Goal: Find specific page/section: Find specific page/section

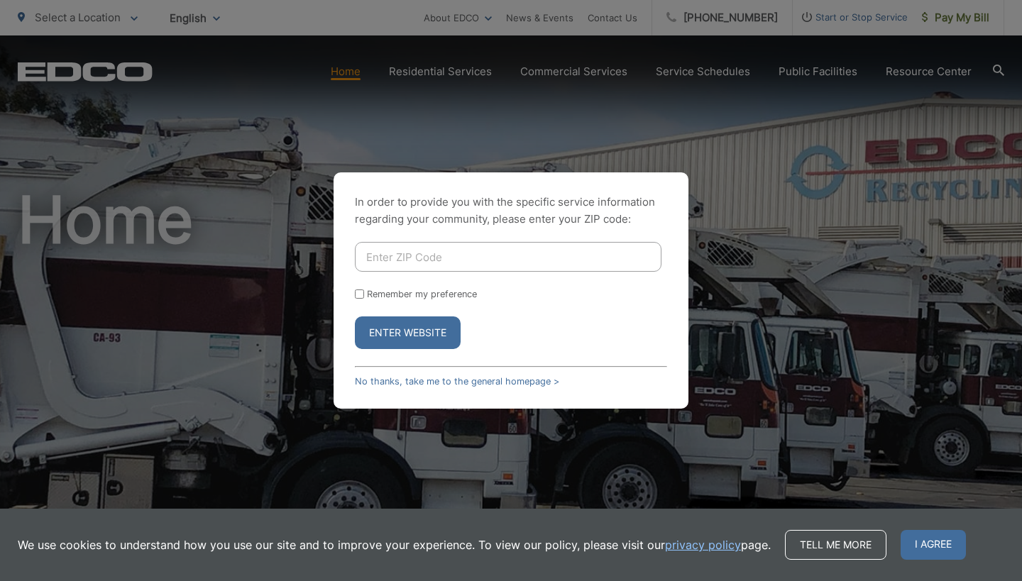
click at [517, 263] on input "Enter ZIP Code" at bounding box center [508, 257] width 307 height 30
type input "92114"
click at [544, 302] on form "92114 Remember my preference Enter Website" at bounding box center [511, 295] width 312 height 107
click at [367, 292] on label "Remember my preference" at bounding box center [422, 294] width 110 height 11
click at [364, 292] on input "Remember my preference" at bounding box center [359, 294] width 9 height 9
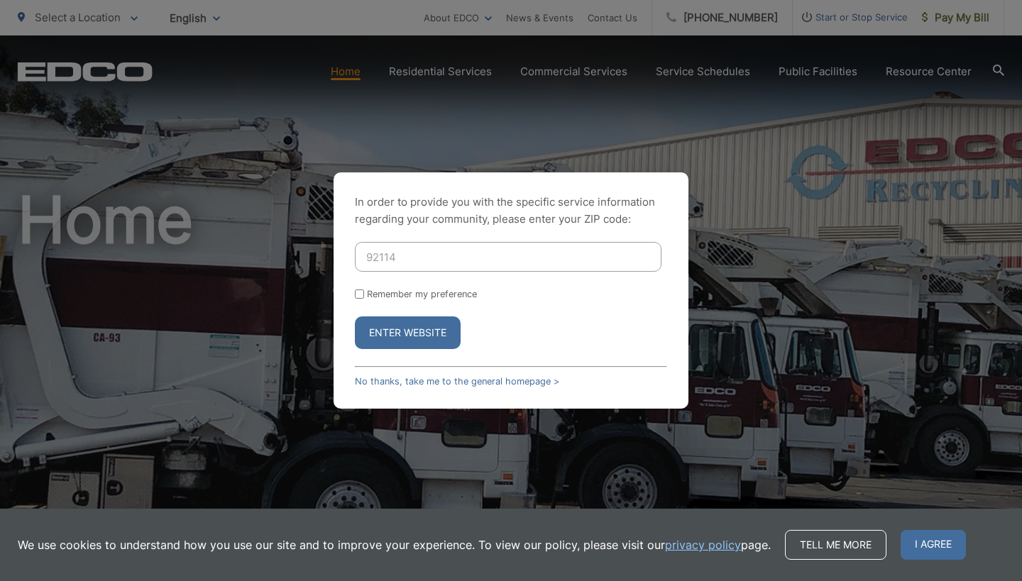
checkbox input "true"
click at [407, 329] on button "Enter Website" at bounding box center [408, 333] width 106 height 33
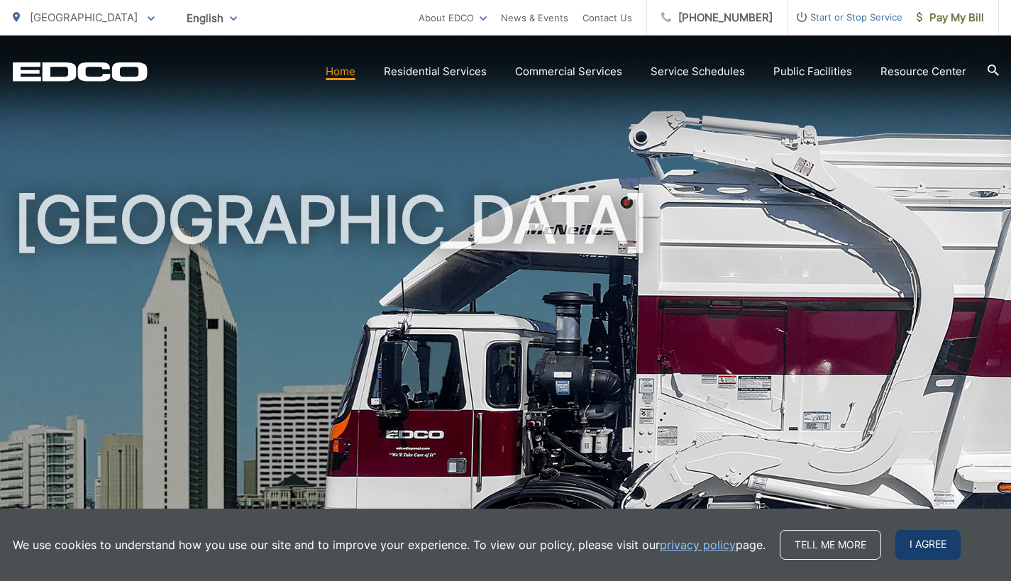
click at [931, 545] on span "I agree" at bounding box center [928, 545] width 65 height 30
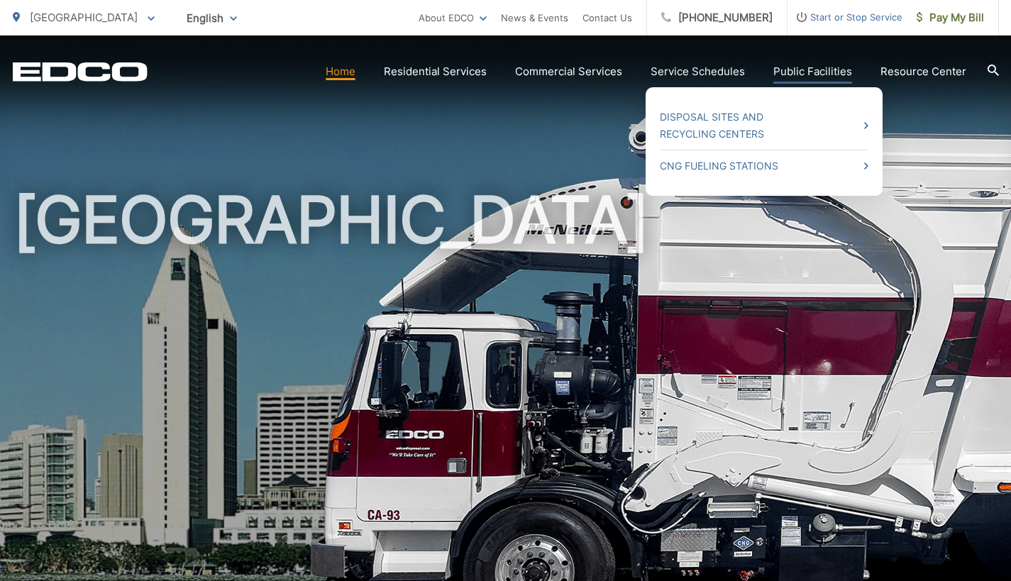
click at [822, 75] on link "Public Facilities" at bounding box center [813, 71] width 79 height 17
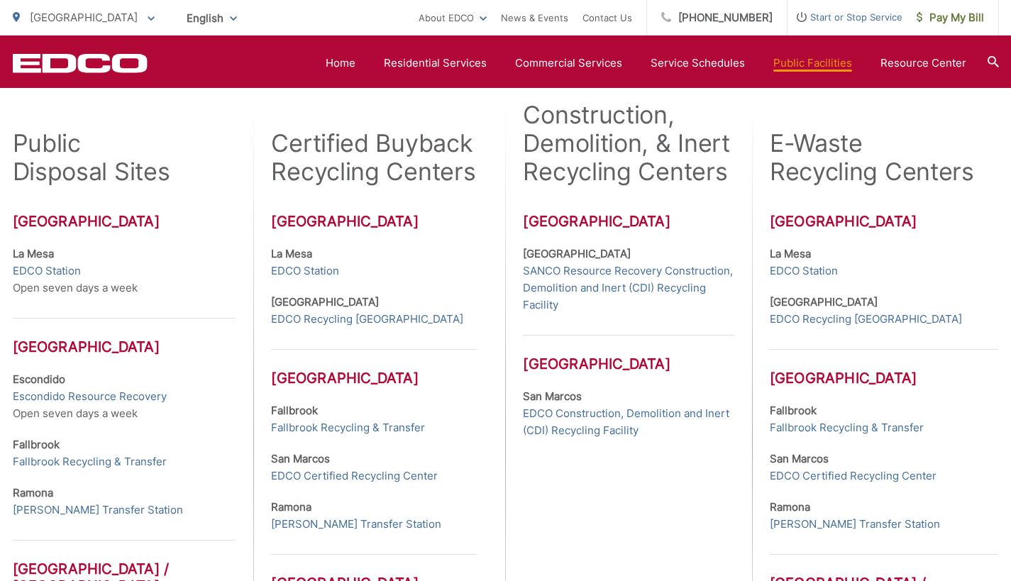
scroll to position [463, 0]
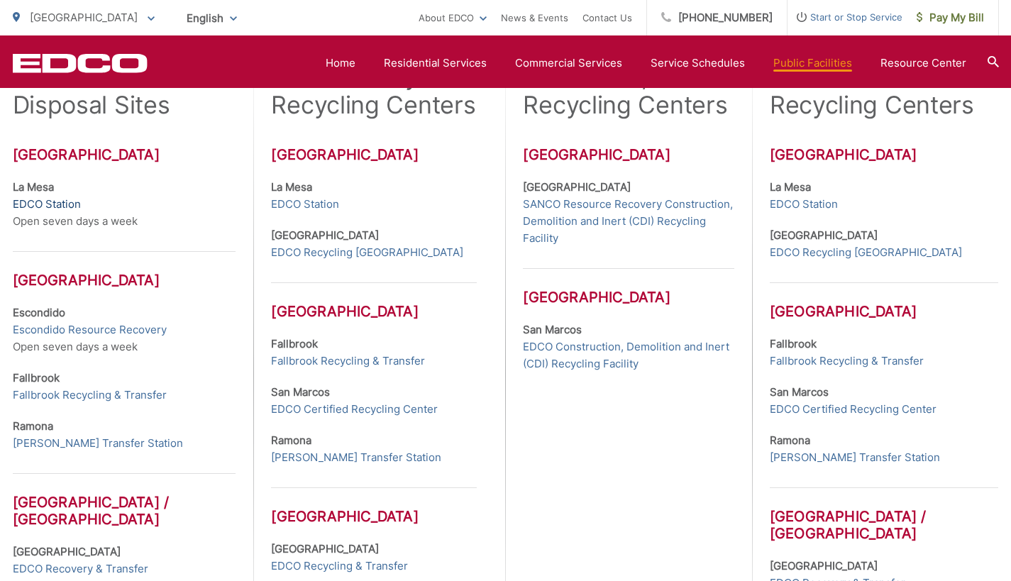
click at [61, 202] on link "EDCO Station" at bounding box center [47, 204] width 68 height 17
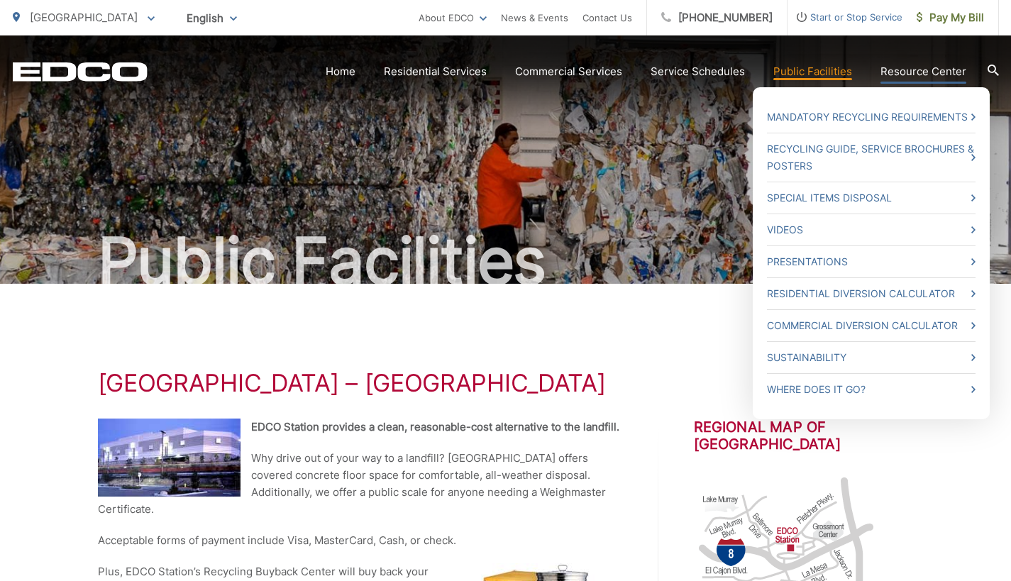
click at [912, 69] on link "Resource Center" at bounding box center [924, 71] width 86 height 17
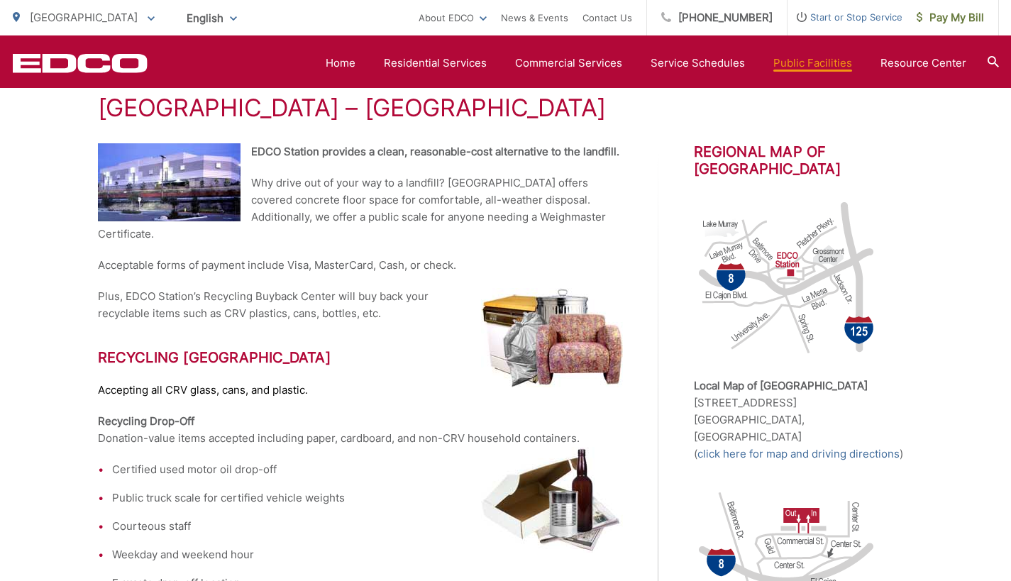
scroll to position [150, 0]
